Goal: Information Seeking & Learning: Learn about a topic

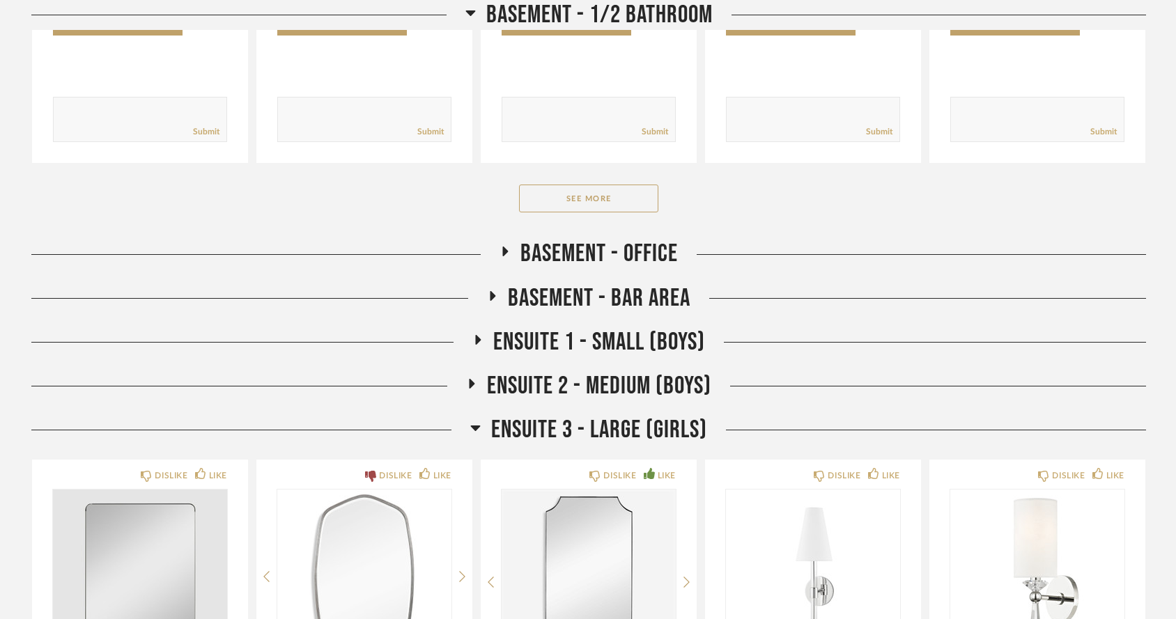
scroll to position [8278, 0]
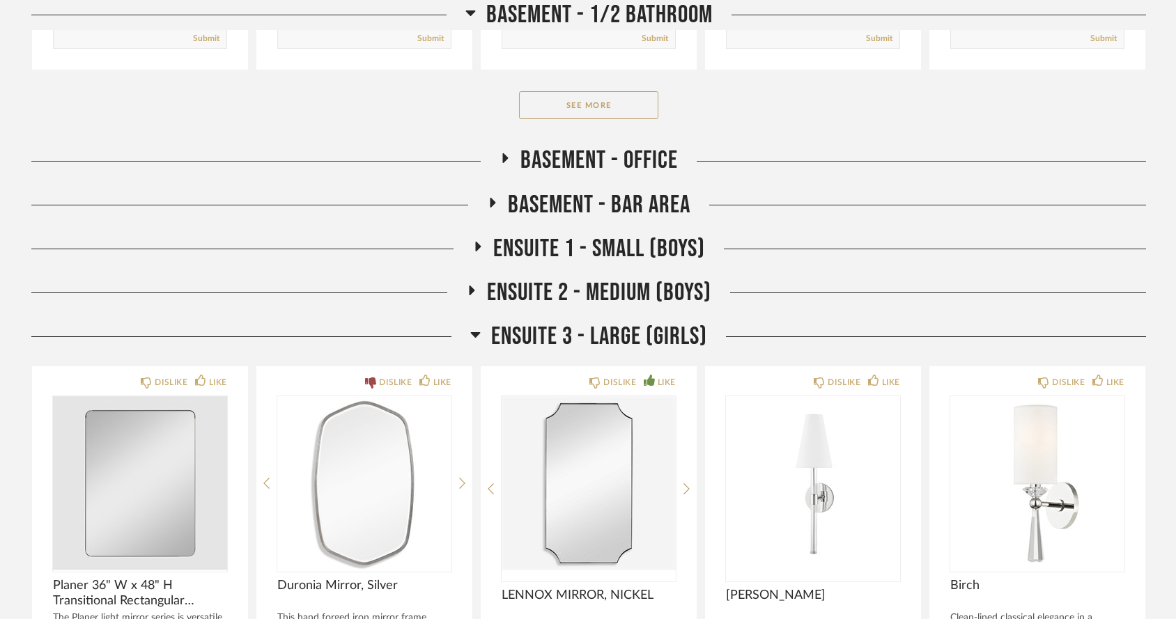
click at [476, 242] on icon at bounding box center [479, 247] width 6 height 10
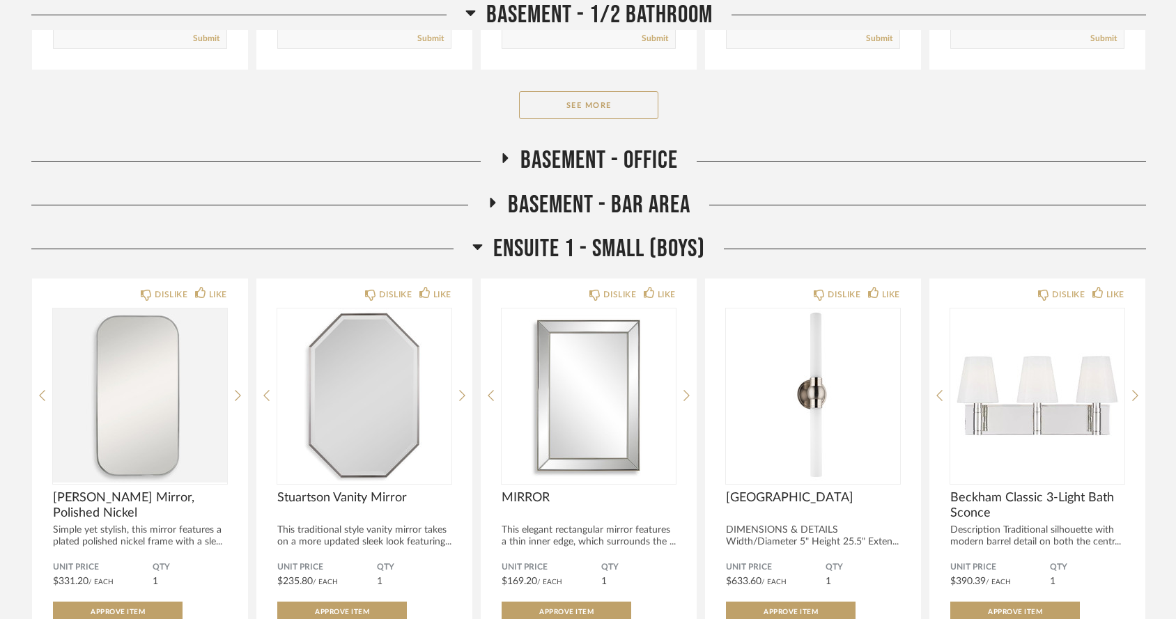
click at [475, 245] on icon at bounding box center [478, 248] width 10 height 6
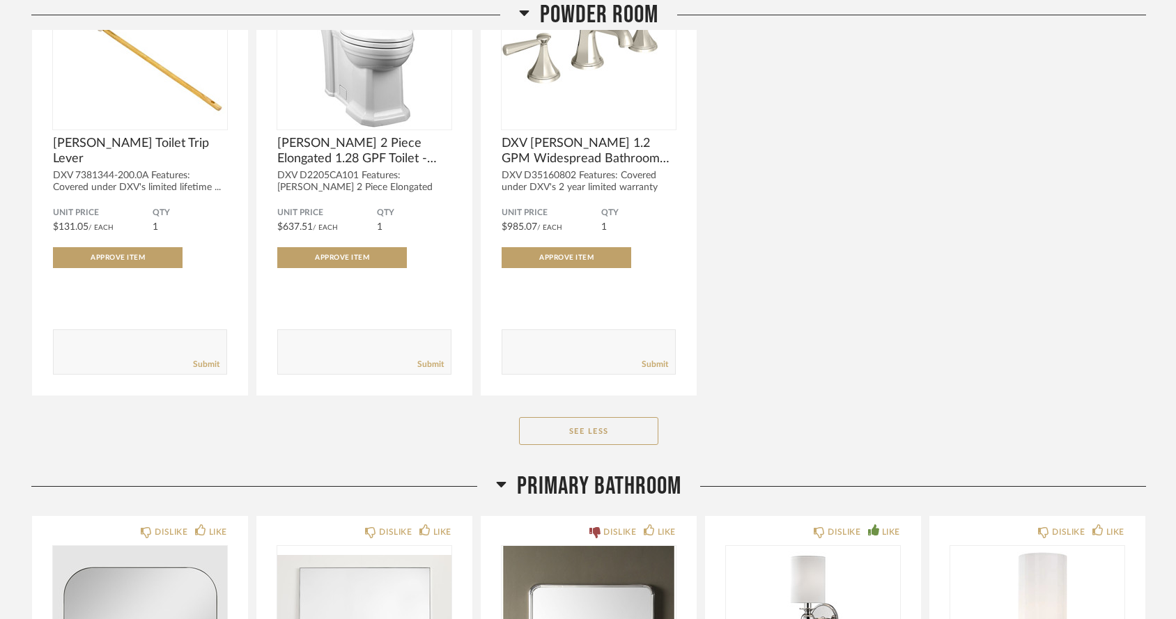
scroll to position [6737, 0]
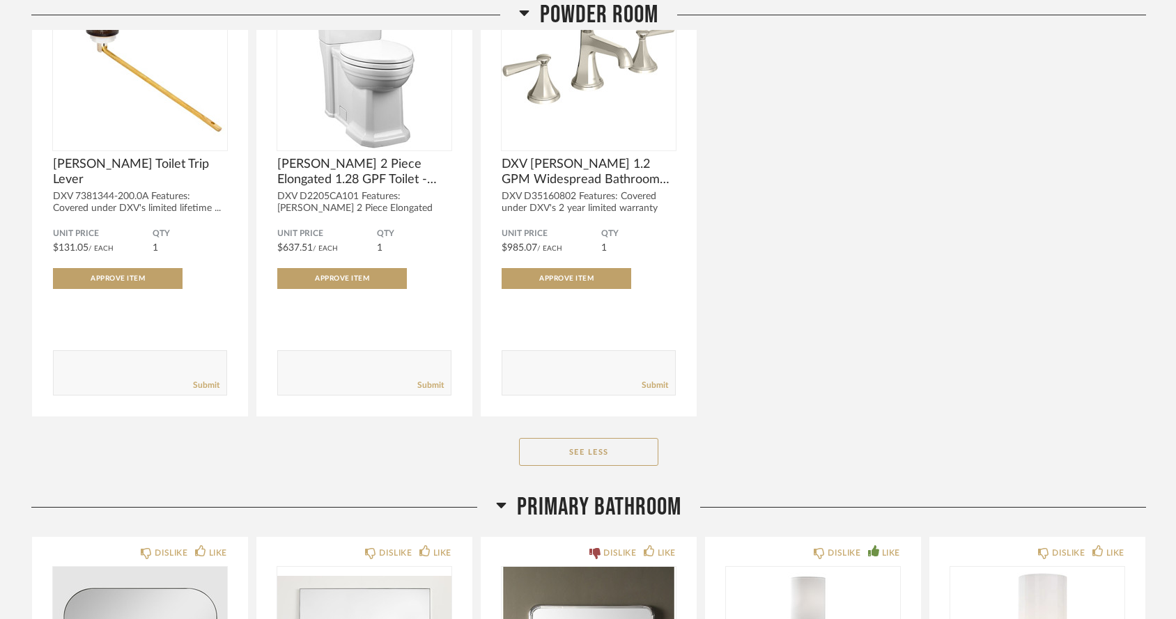
click at [505, 497] on icon at bounding box center [501, 505] width 10 height 17
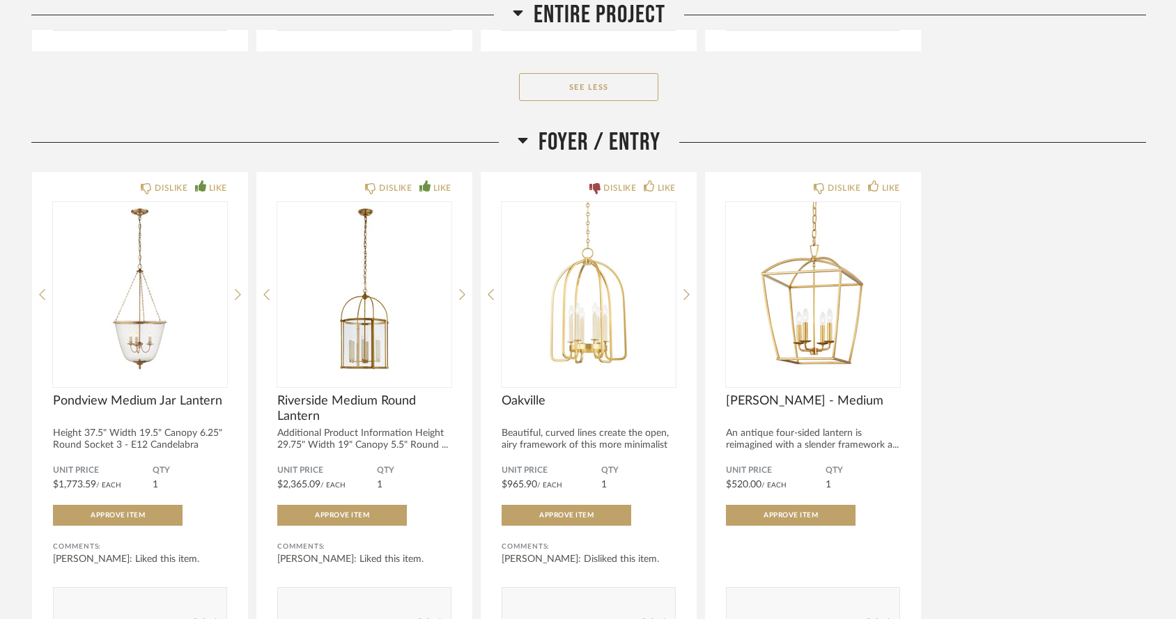
scroll to position [1615, 0]
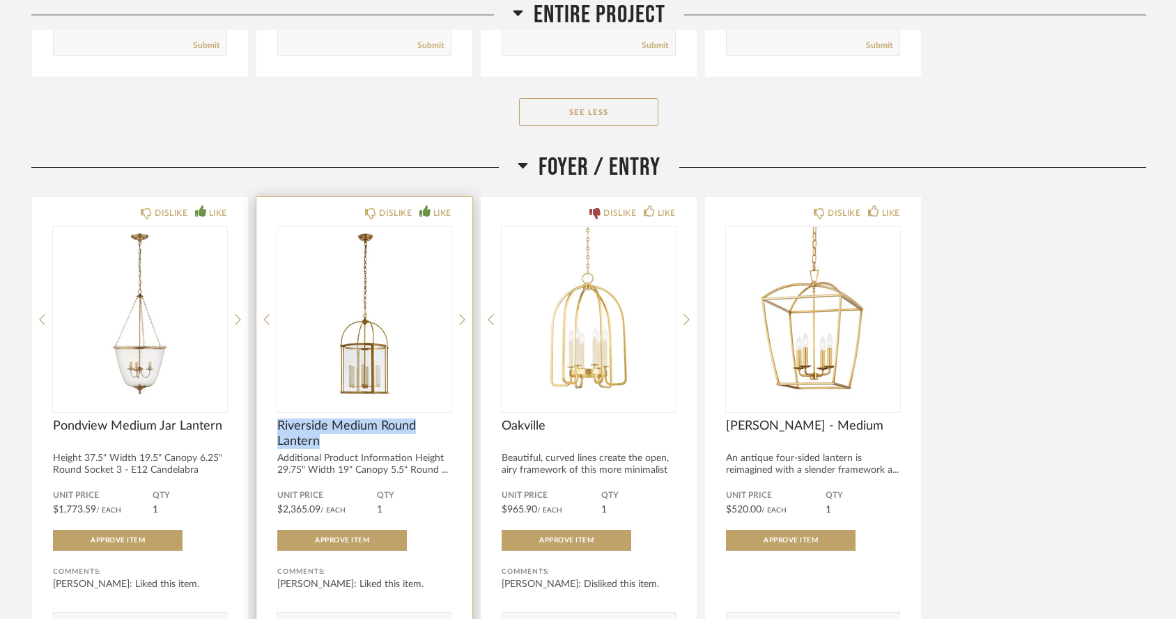
drag, startPoint x: 274, startPoint y: 387, endPoint x: 323, endPoint y: 406, distance: 52.0
click at [323, 406] on div "DISLIKE LIKE Riverside Medium Round Lantern Additional Product Information Heig…" at bounding box center [364, 437] width 216 height 481
copy span "Riverside Medium Round Lantern"
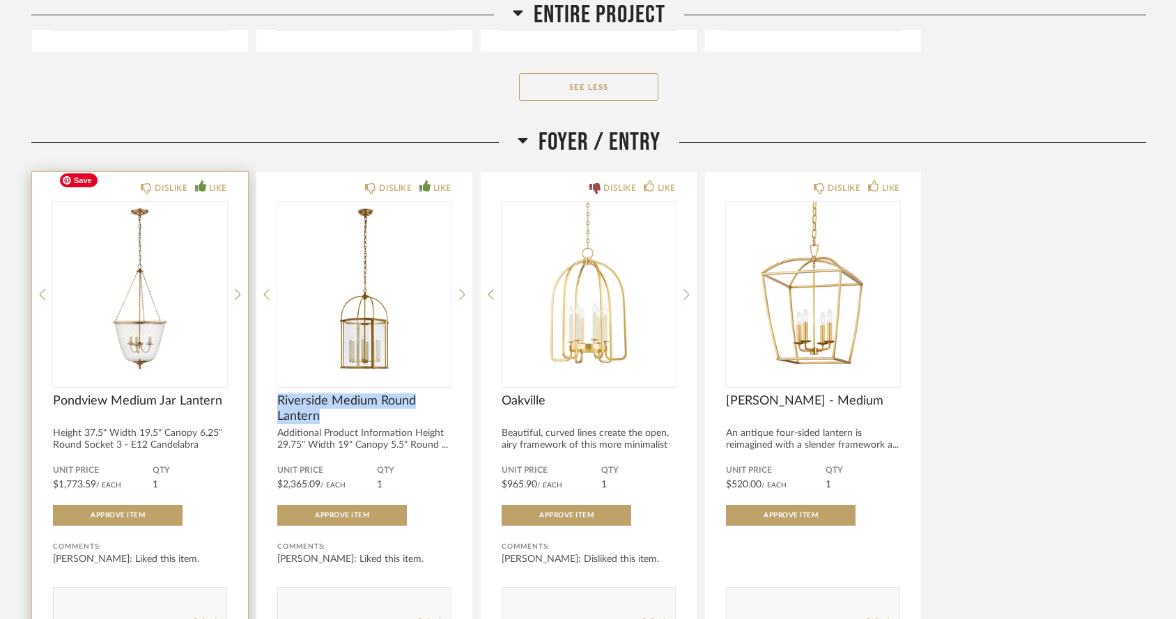
scroll to position [1645, 0]
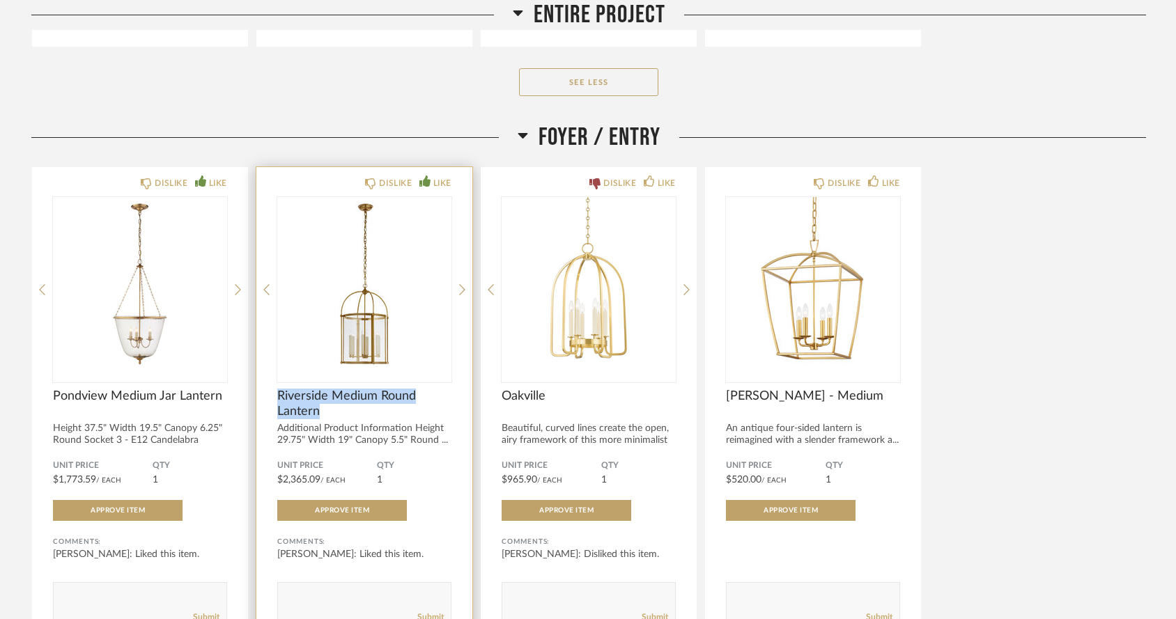
click at [266, 355] on div "DISLIKE LIKE Riverside Medium Round Lantern Additional Product Information Heig…" at bounding box center [364, 407] width 216 height 481
drag, startPoint x: 275, startPoint y: 359, endPoint x: 327, endPoint y: 376, distance: 55.5
click at [327, 376] on div "DISLIKE LIKE Riverside Medium Round Lantern Additional Product Information Heig…" at bounding box center [364, 407] width 216 height 481
copy span "Riverside Medium Round Lantern"
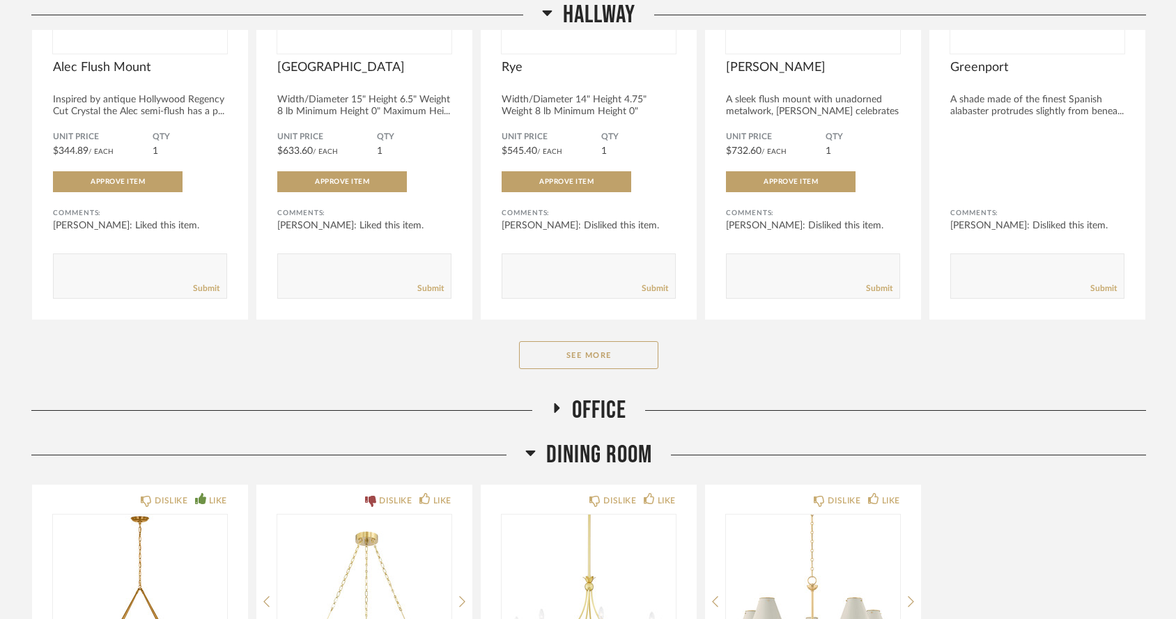
scroll to position [2530, 0]
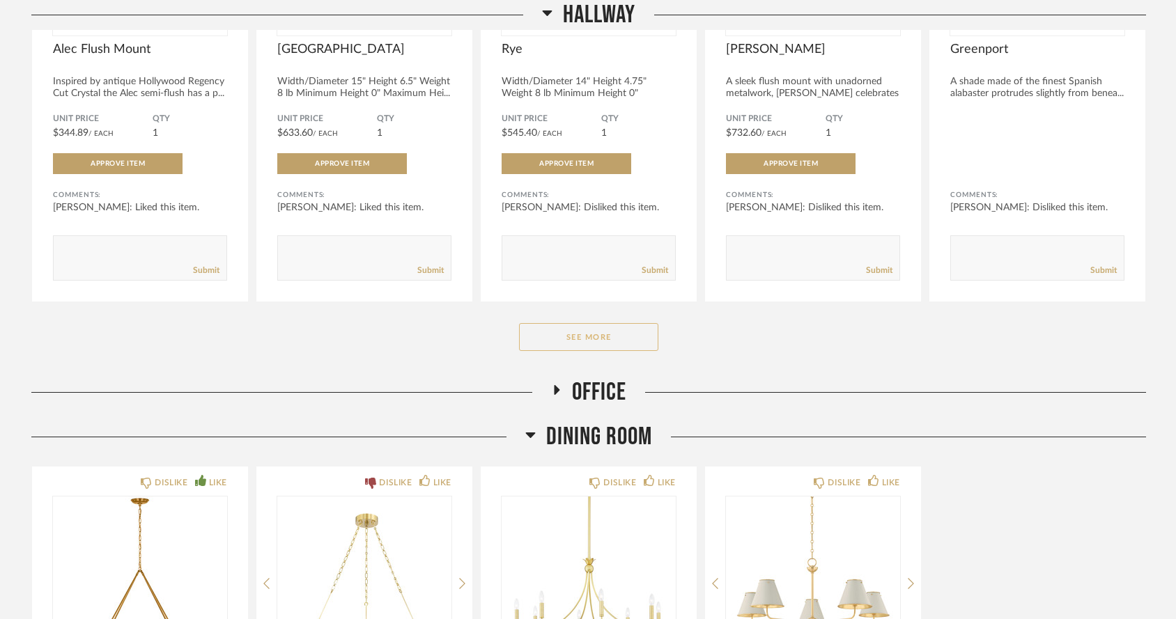
click at [539, 323] on button "See More" at bounding box center [588, 337] width 139 height 28
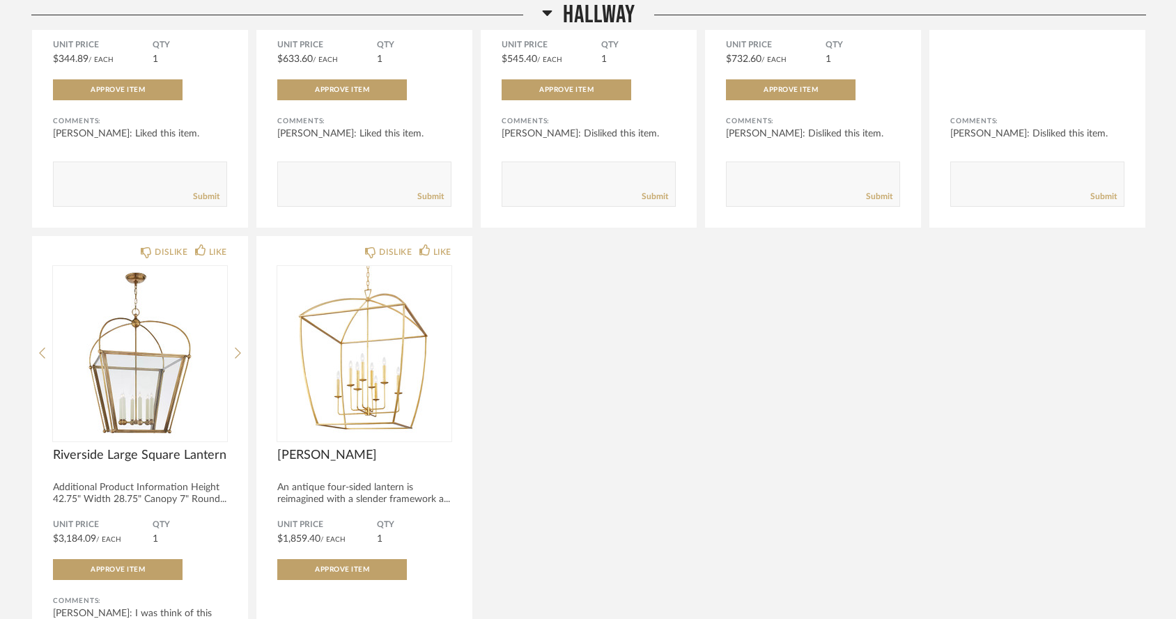
scroll to position [2662, 0]
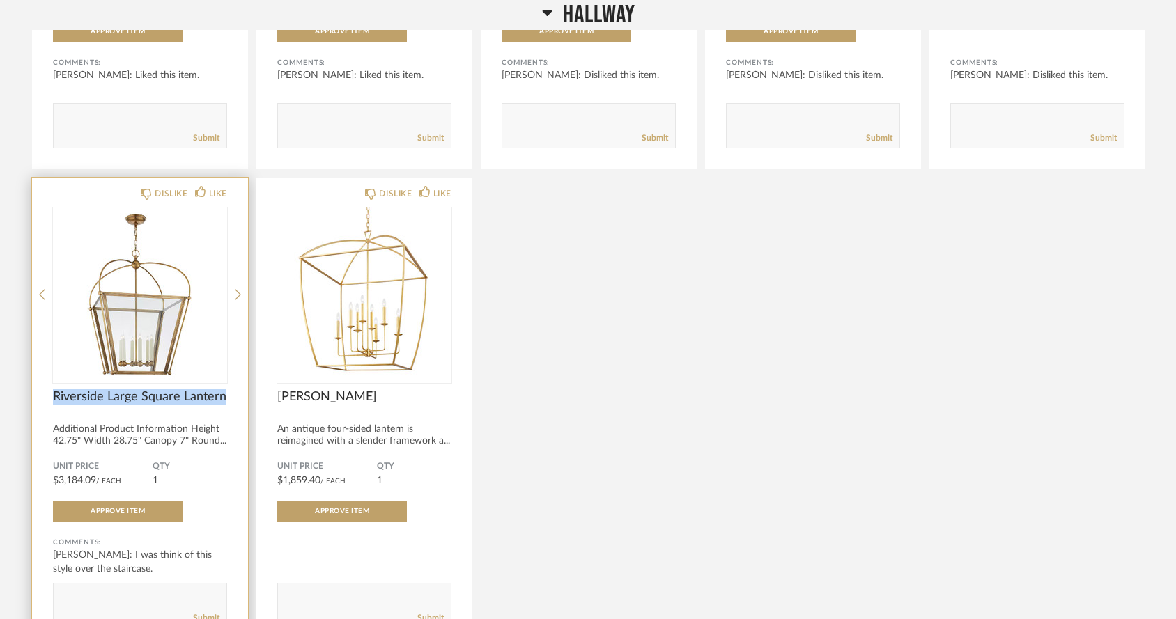
drag, startPoint x: 52, startPoint y: 357, endPoint x: 222, endPoint y: 362, distance: 170.1
click at [222, 362] on div "DISLIKE LIKE Riverside Large Square Lantern Additional Product Information Heig…" at bounding box center [140, 414] width 216 height 472
copy span "Riverside Large Square Lantern"
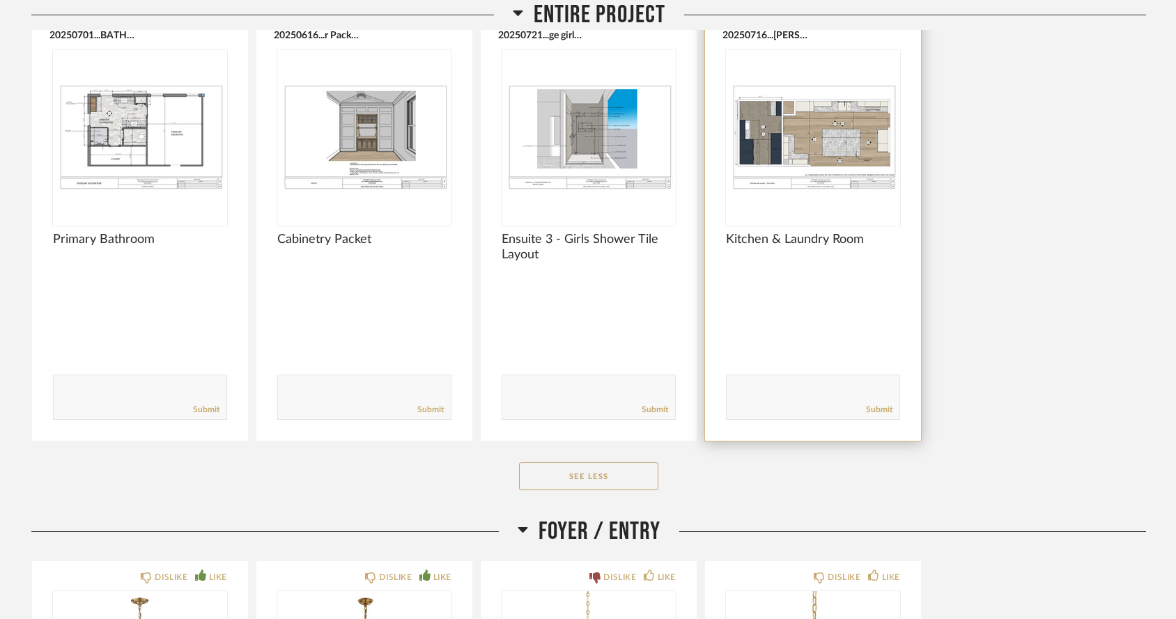
scroll to position [1221, 0]
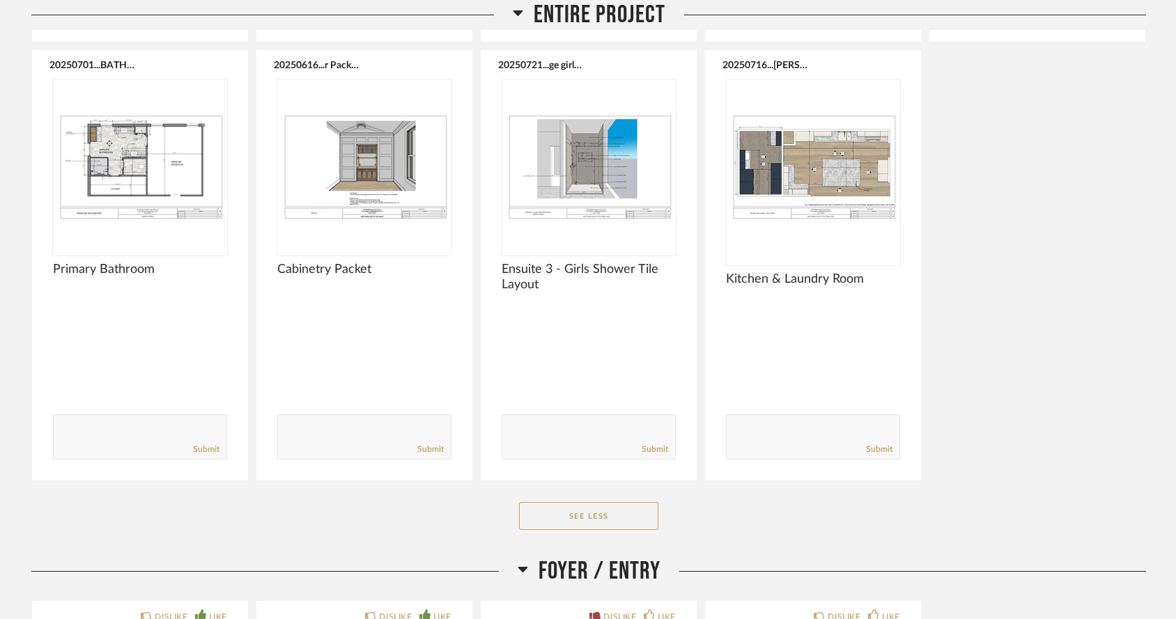
click at [996, 0] on div "Entire Project" at bounding box center [588, 15] width 1115 height 30
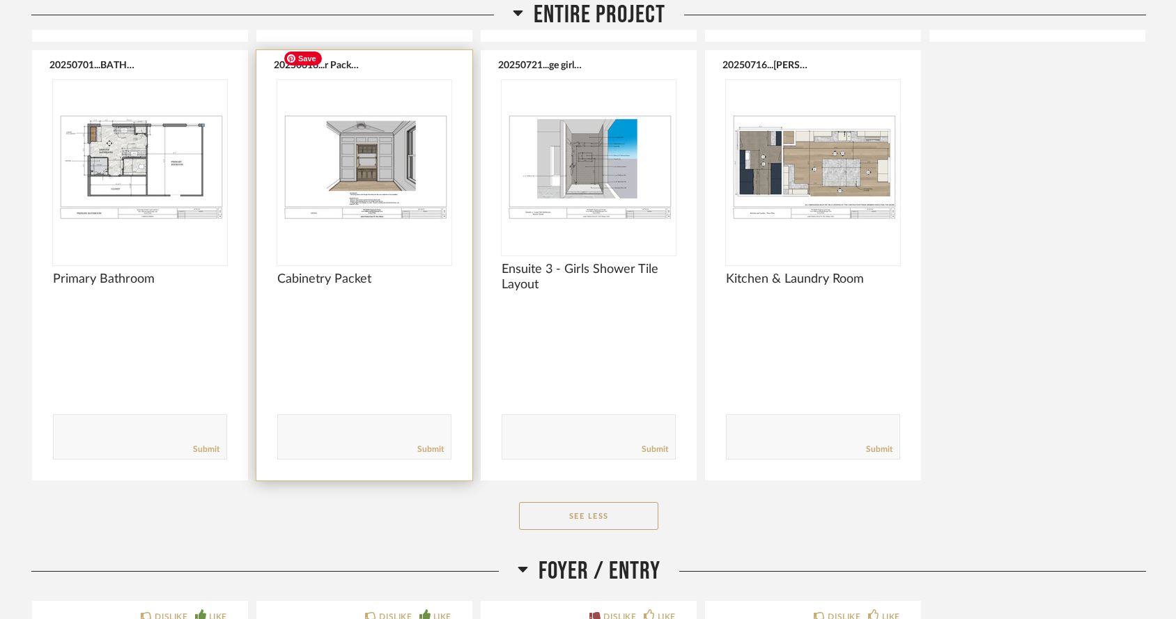
click at [383, 141] on img "0" at bounding box center [364, 167] width 174 height 174
click at [380, 141] on img "0" at bounding box center [364, 167] width 174 height 174
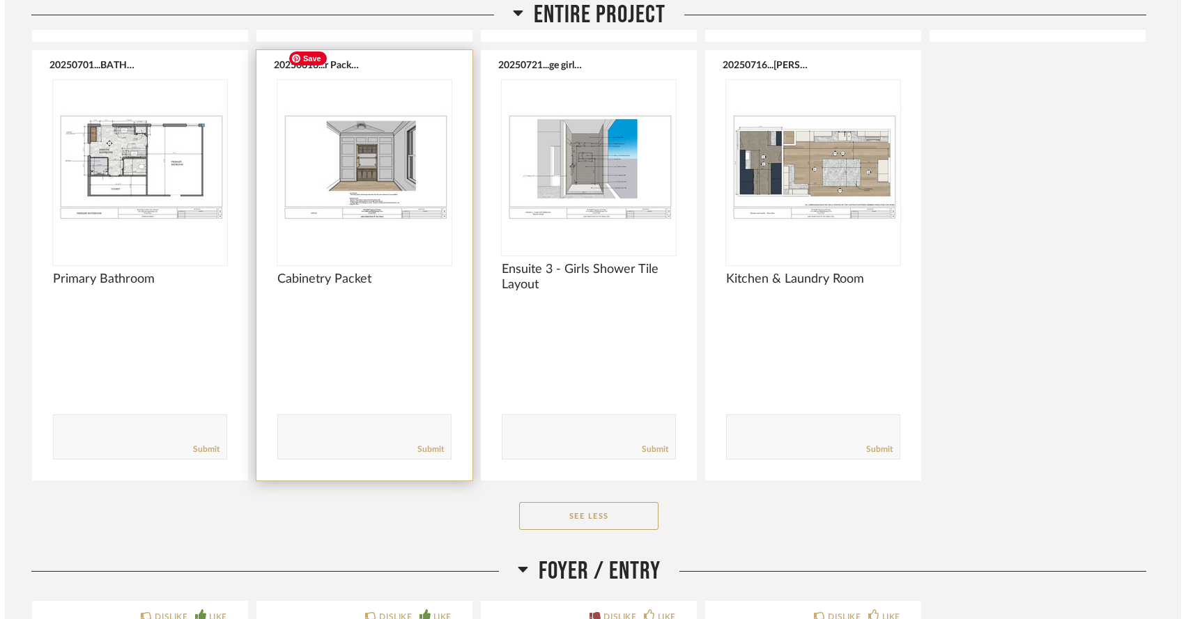
scroll to position [0, 0]
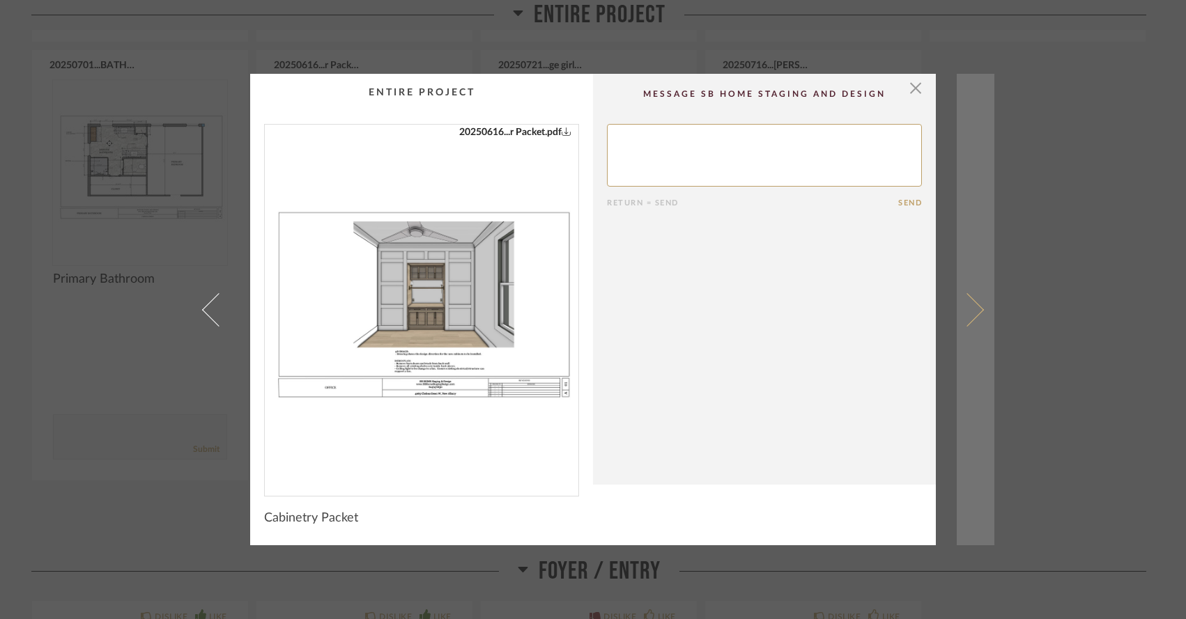
click at [965, 309] on span at bounding box center [966, 309] width 33 height 33
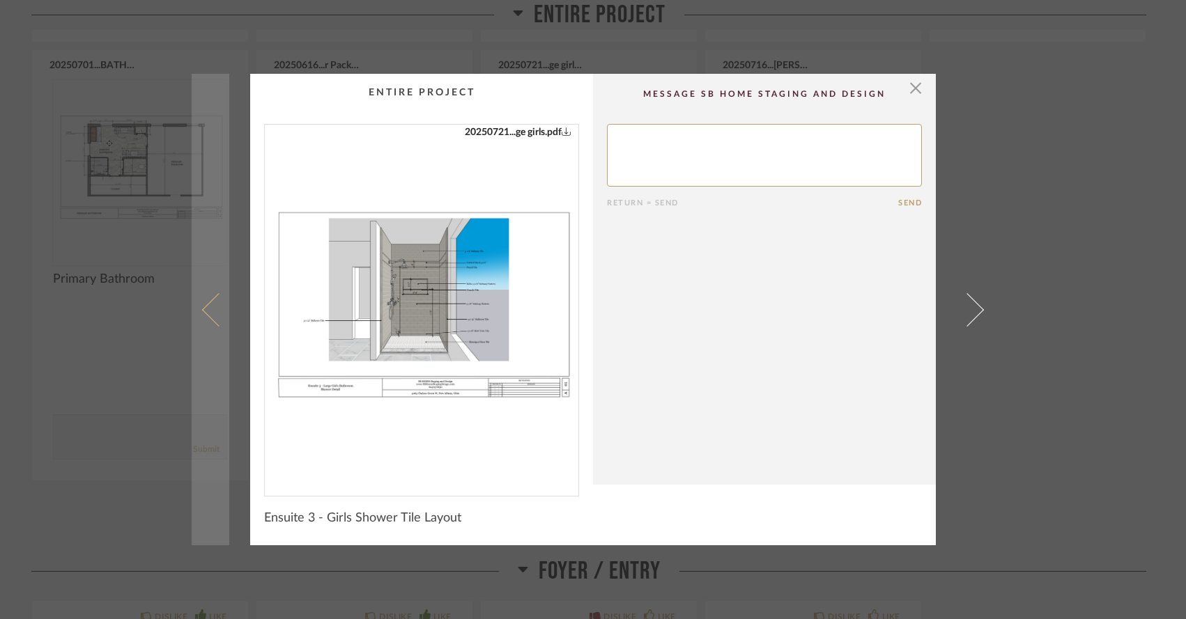
click at [207, 314] on span at bounding box center [218, 309] width 33 height 33
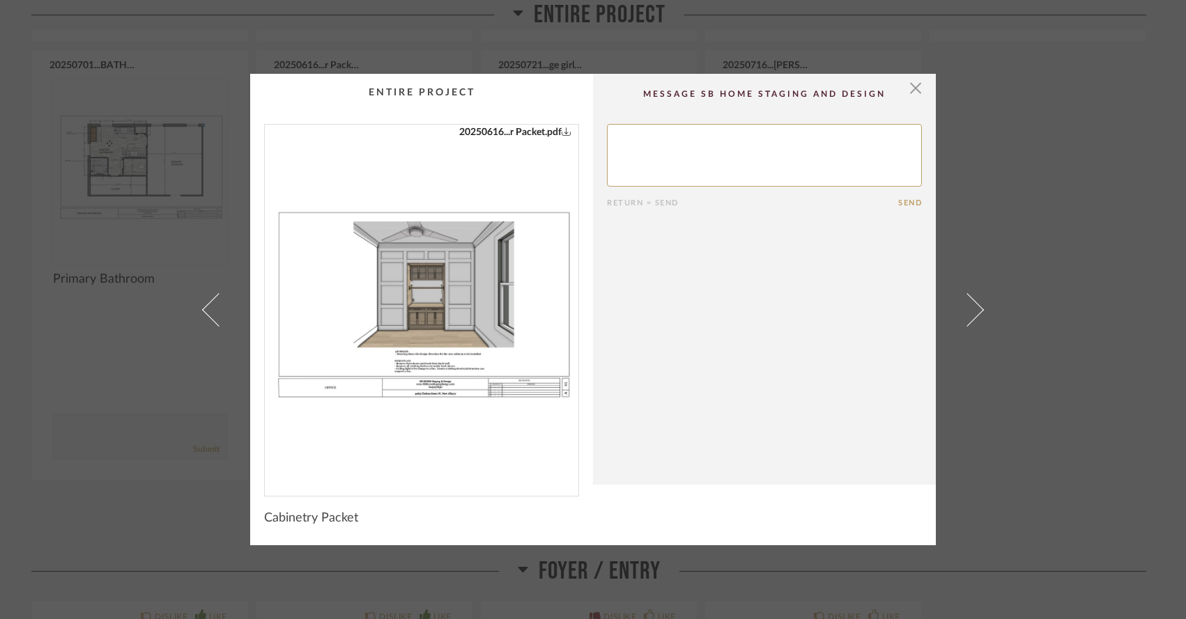
click at [405, 268] on img "0" at bounding box center [422, 305] width 314 height 360
